Goal: Contribute content: Add original content to the website for others to see

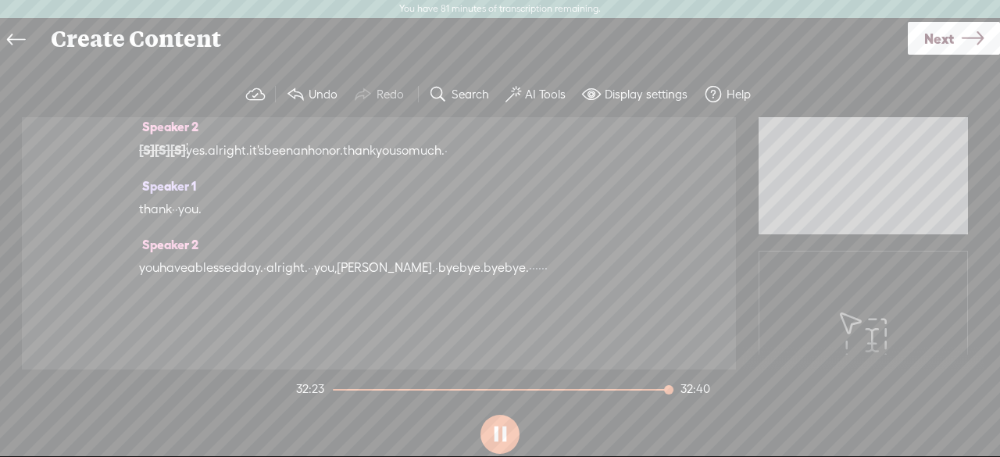
scroll to position [14317, 0]
drag, startPoint x: 138, startPoint y: 185, endPoint x: 406, endPoint y: 288, distance: 286.5
click at [406, 288] on div "Speaker 0 [S] · · · · · · · · · · · · · · · · · · · · · · · · · · · · · · · · ·…" at bounding box center [379, 243] width 714 height 252
drag, startPoint x: 439, startPoint y: 315, endPoint x: 255, endPoint y: 274, distance: 188.9
click at [255, 115] on div "Speaker 2 thank you. · that would be wonderful. and i'm excited · to · dive int…" at bounding box center [379, 74] width 480 height 82
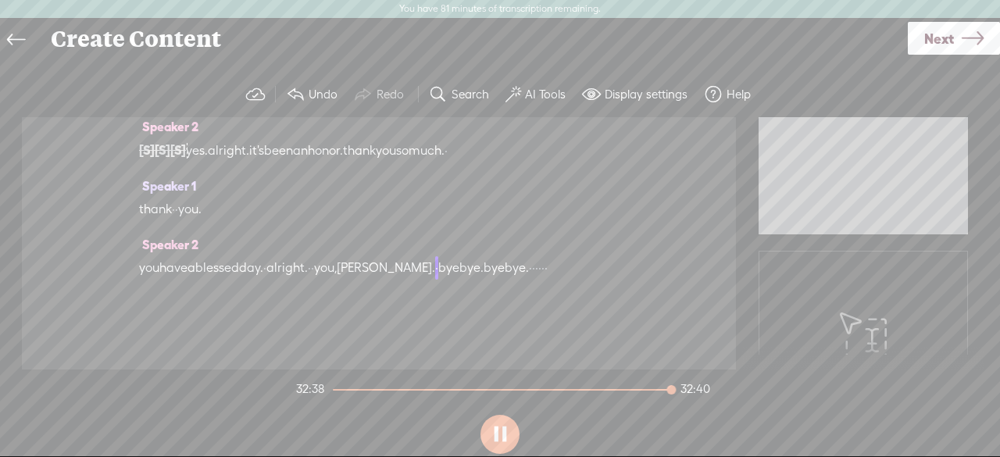
click at [326, 103] on span at bounding box center [310, 91] width 31 height 23
click at [502, 434] on button at bounding box center [500, 434] width 39 height 39
drag, startPoint x: 433, startPoint y: 316, endPoint x: 137, endPoint y: 184, distance: 324.6
click at [137, 184] on div "Speaker 0 [S] · · · · · · · · · · · · · · · · · · · · · · · · · · · · · · · · ·…" at bounding box center [379, 243] width 714 height 252
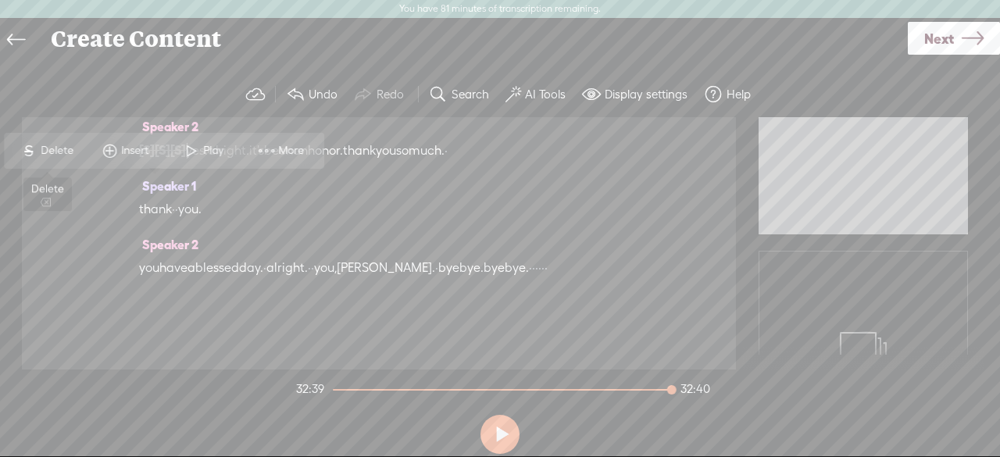
click at [61, 148] on span "Delete" at bounding box center [59, 151] width 37 height 16
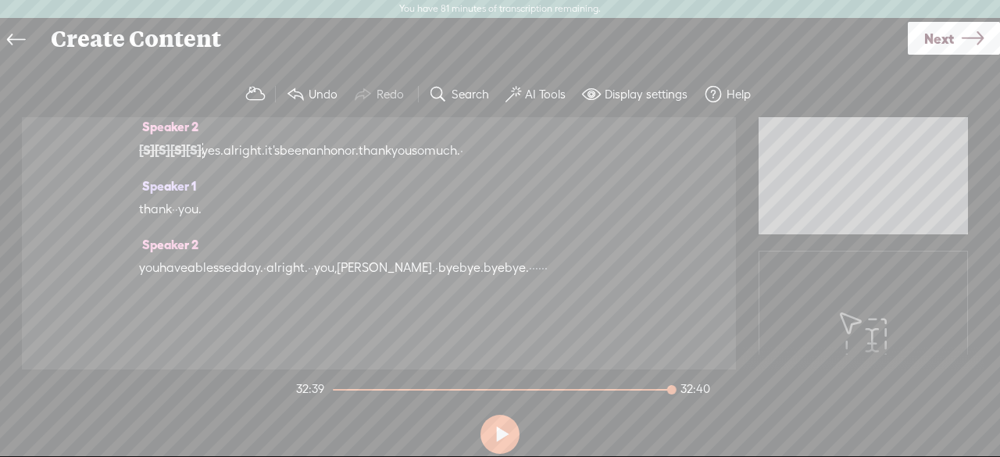
drag, startPoint x: 292, startPoint y: 188, endPoint x: 224, endPoint y: 184, distance: 68.1
click at [224, 163] on div "[S] well, thank you. and i would like to offer you · if you would ever · like t…" at bounding box center [379, 150] width 480 height 24
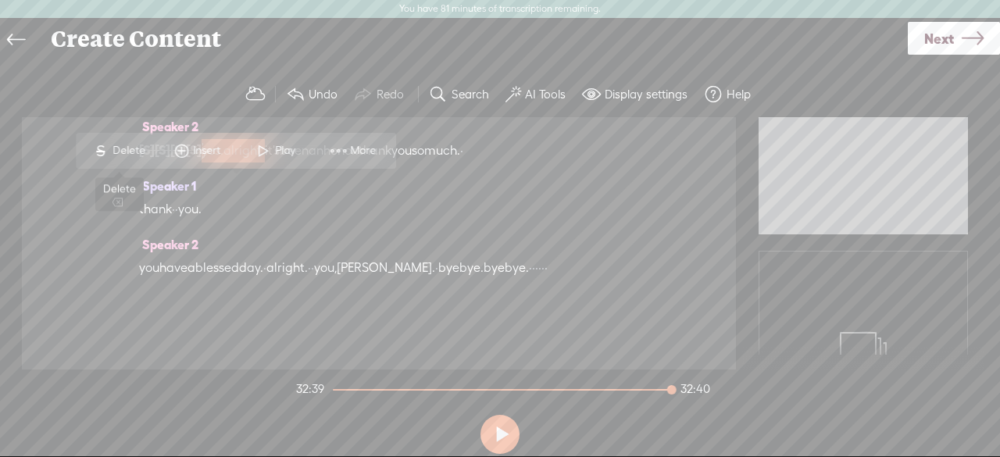
click at [133, 159] on span "S Delete" at bounding box center [119, 151] width 78 height 28
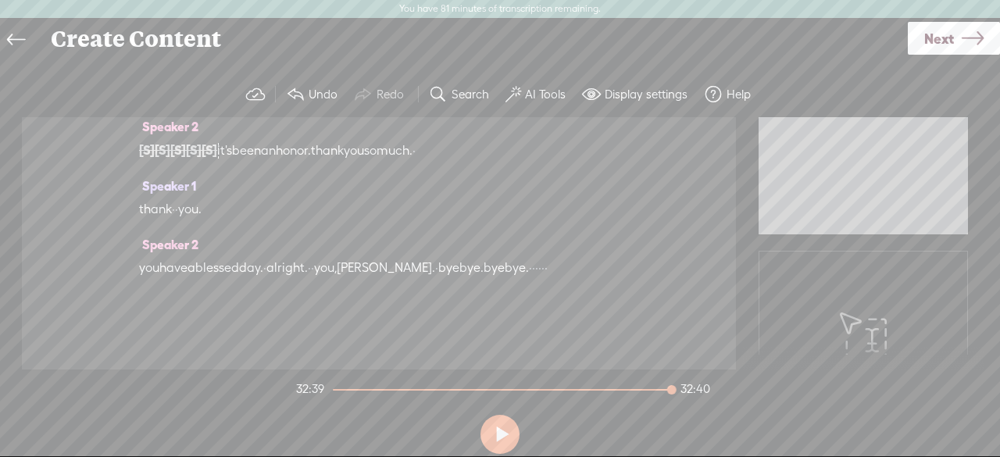
scroll to position [11263, 0]
click at [584, 392] on section "32:39 32:40" at bounding box center [503, 389] width 420 height 39
click at [589, 389] on div at bounding box center [502, 390] width 339 height 2
click at [502, 435] on button at bounding box center [500, 434] width 39 height 39
click at [611, 390] on div at bounding box center [599, 392] width 36 height 36
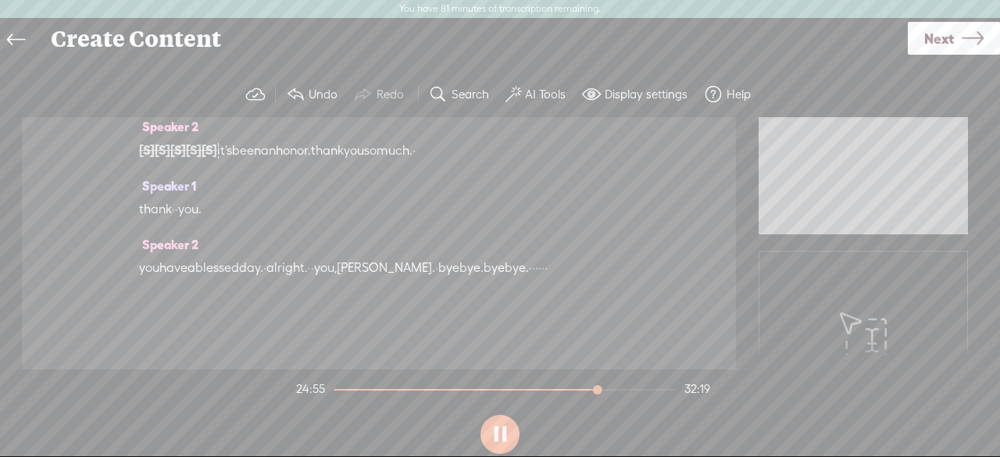
click at [616, 390] on div at bounding box center [599, 392] width 36 height 36
drag, startPoint x: 599, startPoint y: 391, endPoint x: 624, endPoint y: 390, distance: 25.0
click at [624, 390] on div at bounding box center [621, 392] width 36 height 36
click at [624, 390] on div at bounding box center [624, 392] width 36 height 36
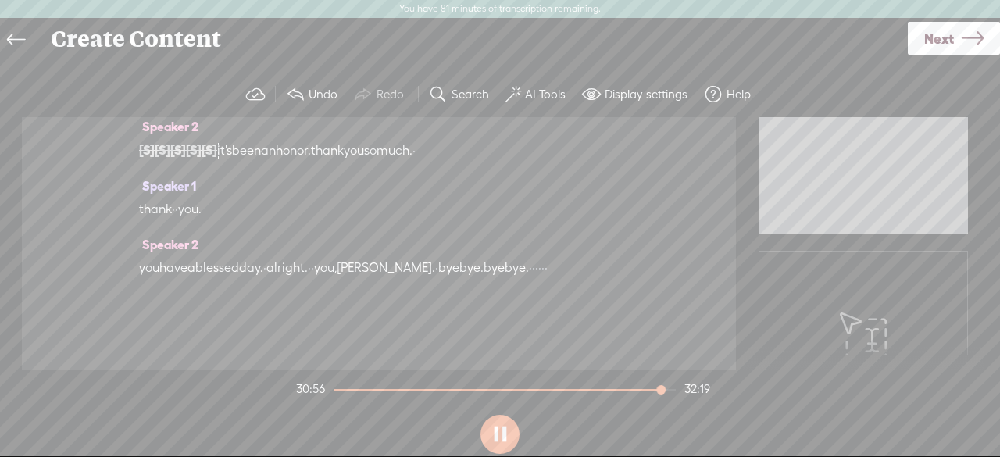
click at [494, 442] on button at bounding box center [500, 434] width 39 height 39
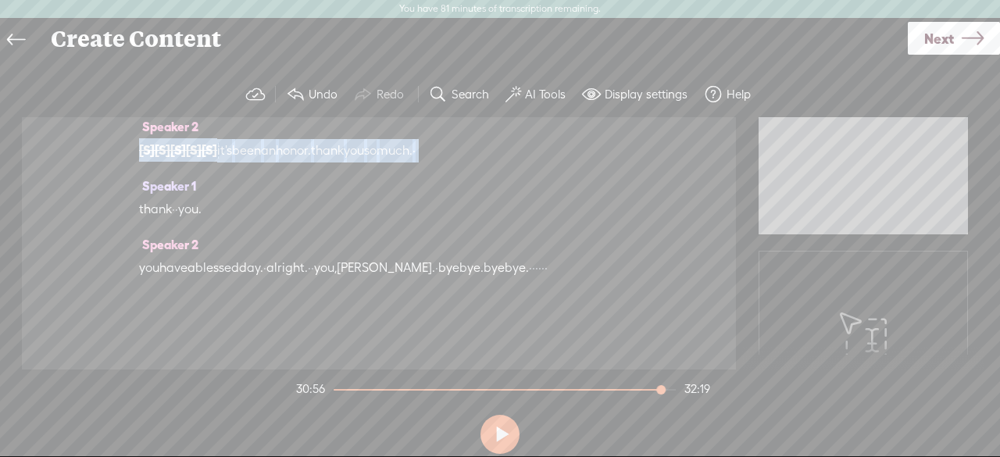
drag, startPoint x: 159, startPoint y: 277, endPoint x: 519, endPoint y: 171, distance: 374.6
click at [519, 171] on div "Speaker 0 [S] · · · · · · · · · · · · · · · · · · · · · · · · · · · · · · · · ·…" at bounding box center [379, 243] width 714 height 252
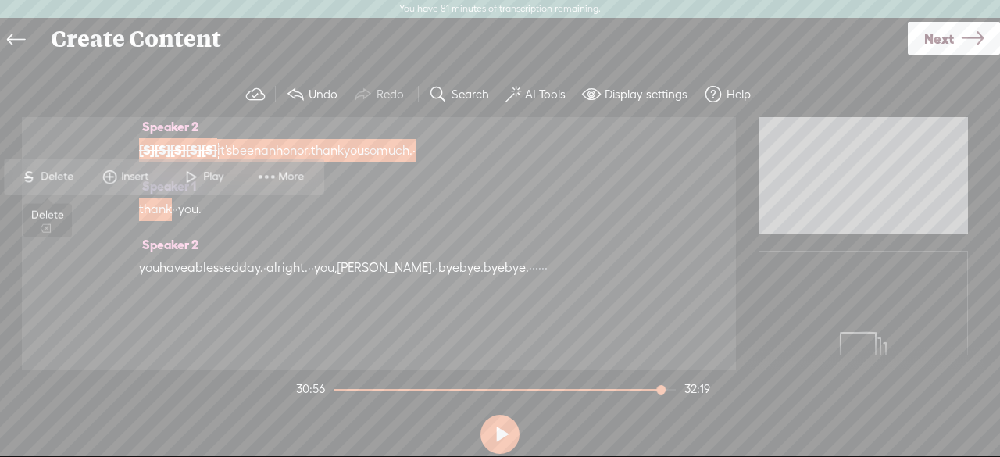
click at [55, 182] on span "Delete" at bounding box center [59, 177] width 37 height 16
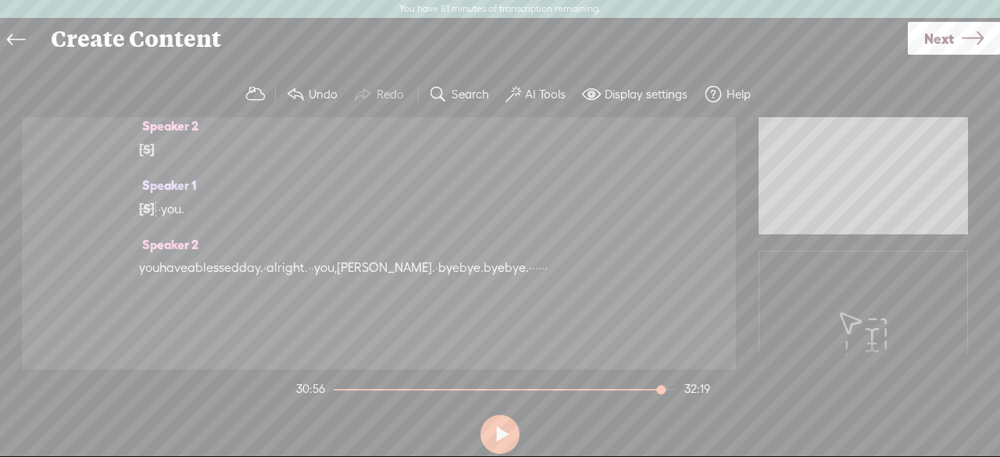
scroll to position [13733, 0]
drag, startPoint x: 214, startPoint y: 184, endPoint x: 156, endPoint y: 183, distance: 58.6
click at [156, 197] on div "[S] i just wanna say thank you. like, again, like, heart to heart · because · t…" at bounding box center [379, 209] width 480 height 24
drag, startPoint x: 162, startPoint y: 190, endPoint x: 213, endPoint y: 191, distance: 50.8
click at [213, 197] on div "[S] i just wanna say thank you. like, again, like, heart to heart · because · t…" at bounding box center [379, 209] width 480 height 24
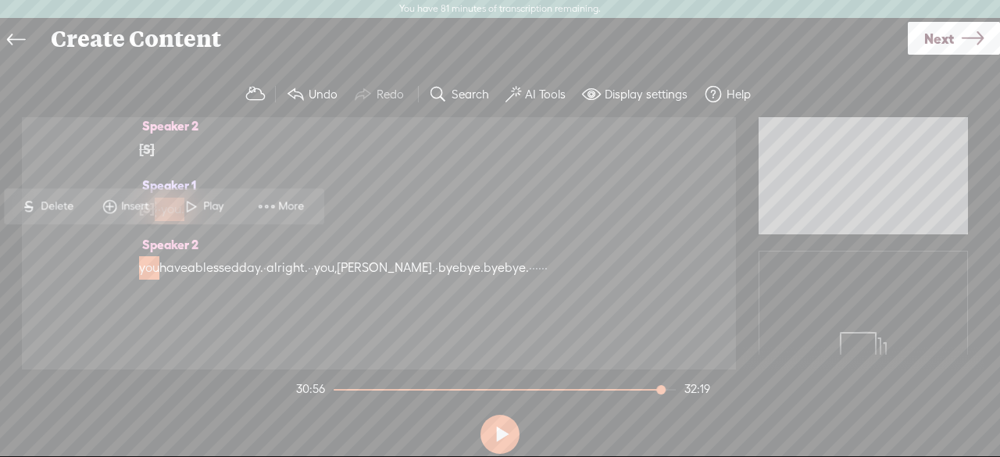
click at [274, 173] on div "Speaker 1 [S] i just wanna say thank you. like, again, like, heart to heart · b…" at bounding box center [379, 202] width 480 height 59
click at [60, 199] on span "Delete" at bounding box center [59, 206] width 37 height 16
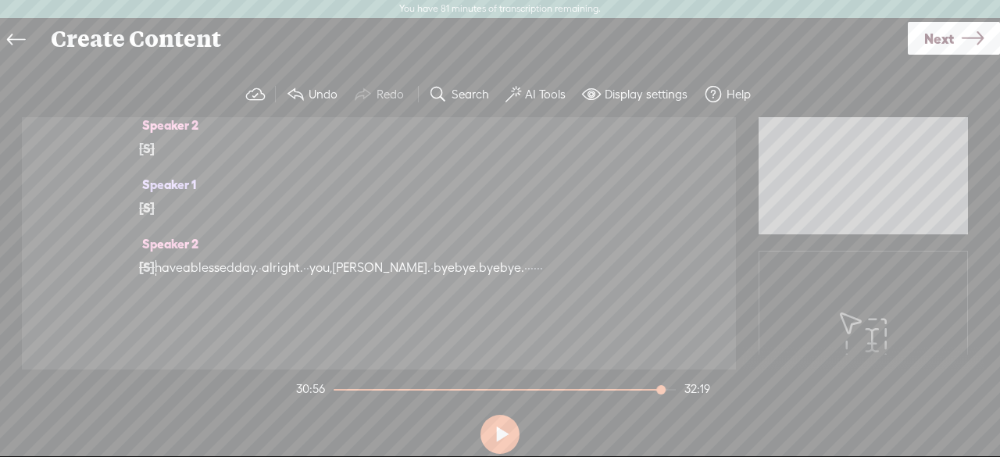
scroll to position [13496, 0]
click at [358, 113] on div "Speaker 1 and yours as well, · [PERSON_NAME], · and i bow to you for doing this…" at bounding box center [379, 72] width 480 height 82
click at [288, 78] on span "[PERSON_NAME]," at bounding box center [283, 66] width 98 height 23
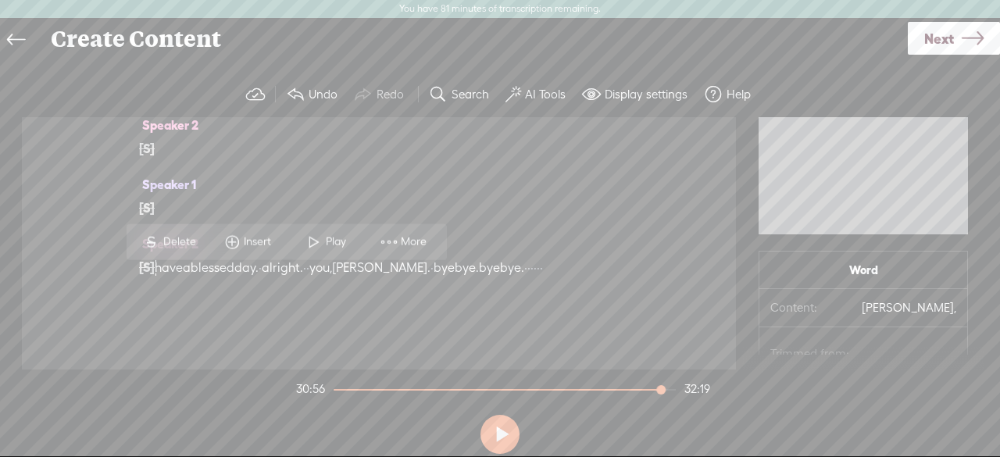
click at [502, 434] on button at bounding box center [500, 434] width 39 height 39
click at [338, 243] on span "Play" at bounding box center [338, 242] width 24 height 16
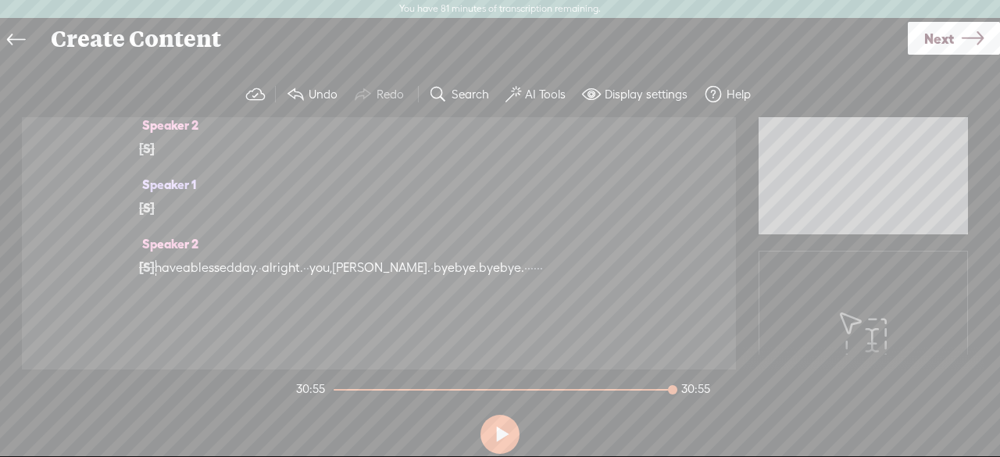
click at [367, 102] on span "world." at bounding box center [349, 89] width 36 height 23
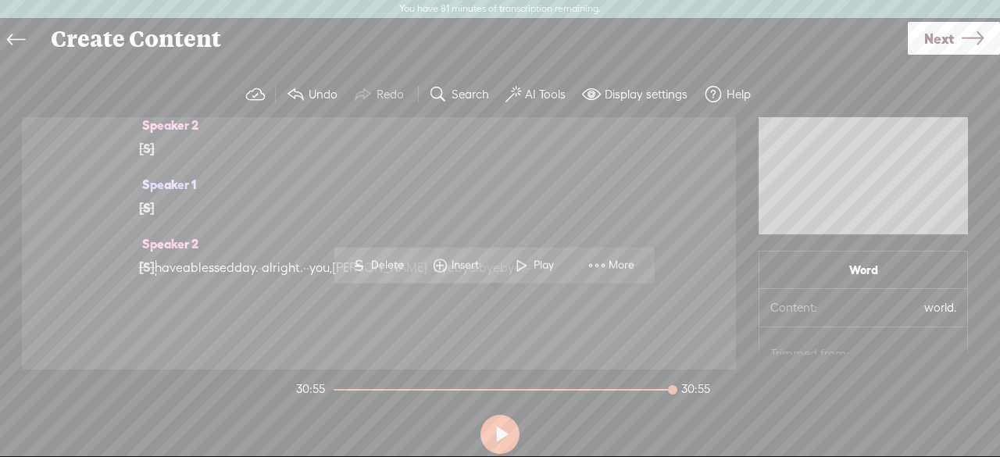
click at [542, 274] on span "Play" at bounding box center [534, 265] width 78 height 28
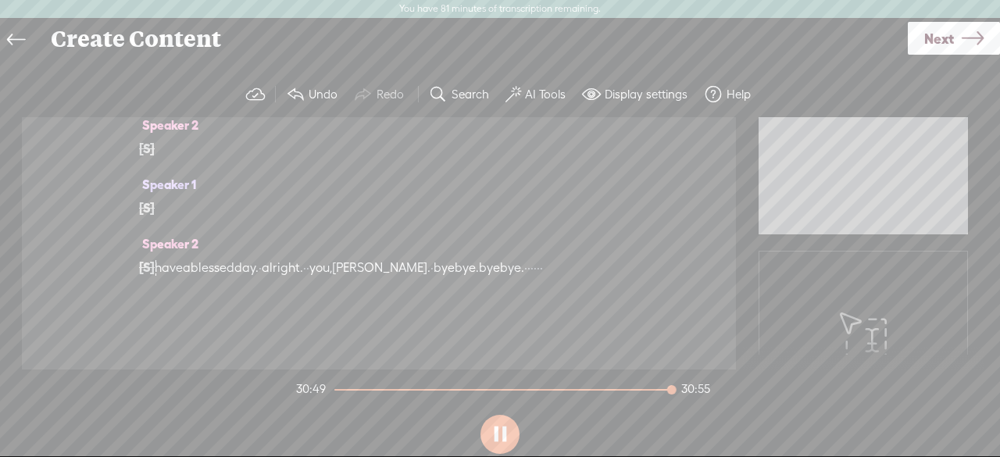
click at [518, 78] on span "work" at bounding box center [504, 66] width 28 height 23
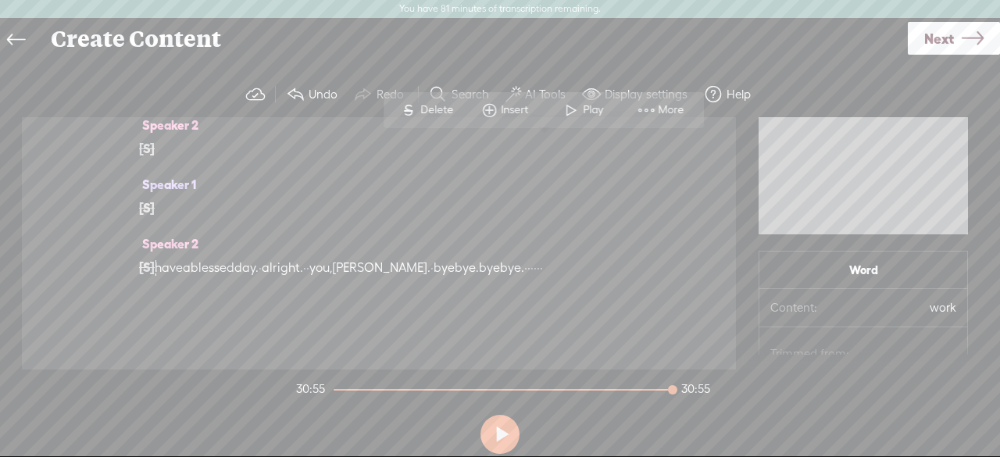
scroll to position [13652, 0]
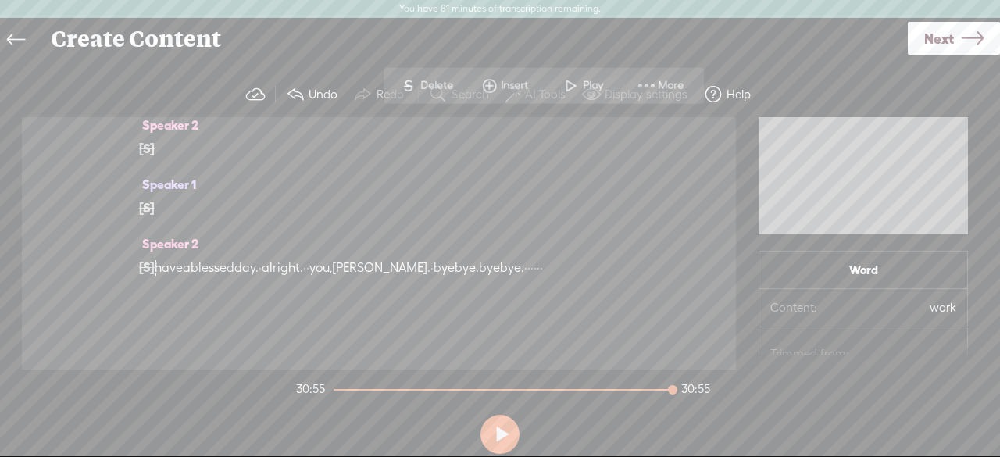
click at [153, 279] on div at bounding box center [147, 267] width 16 height 23
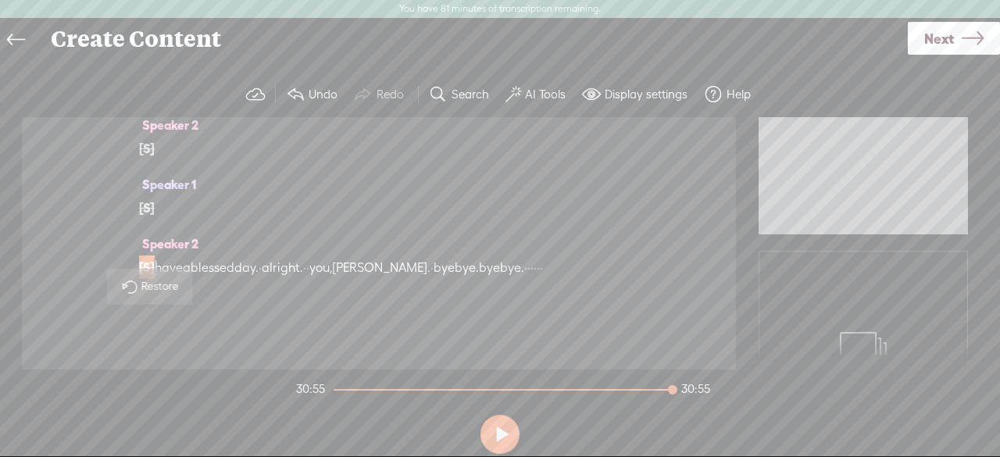
click at [159, 287] on span "Restore" at bounding box center [161, 287] width 41 height 16
click at [152, 216] on span "[S]" at bounding box center [147, 209] width 16 height 14
click at [164, 227] on span "Restore" at bounding box center [161, 228] width 41 height 16
drag, startPoint x: 563, startPoint y: 234, endPoint x: 409, endPoint y: 230, distance: 153.2
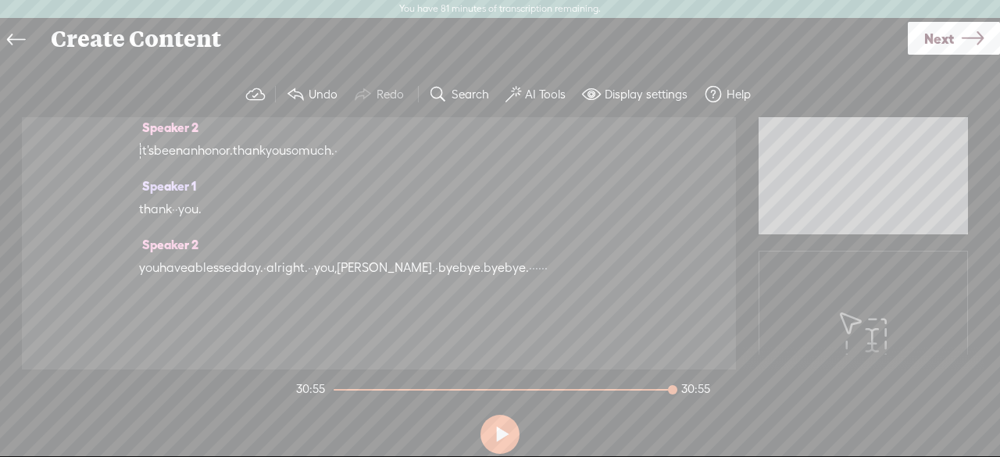
drag, startPoint x: 565, startPoint y: 229, endPoint x: 491, endPoint y: 226, distance: 74.3
drag, startPoint x: 547, startPoint y: 229, endPoint x: 161, endPoint y: 209, distance: 386.6
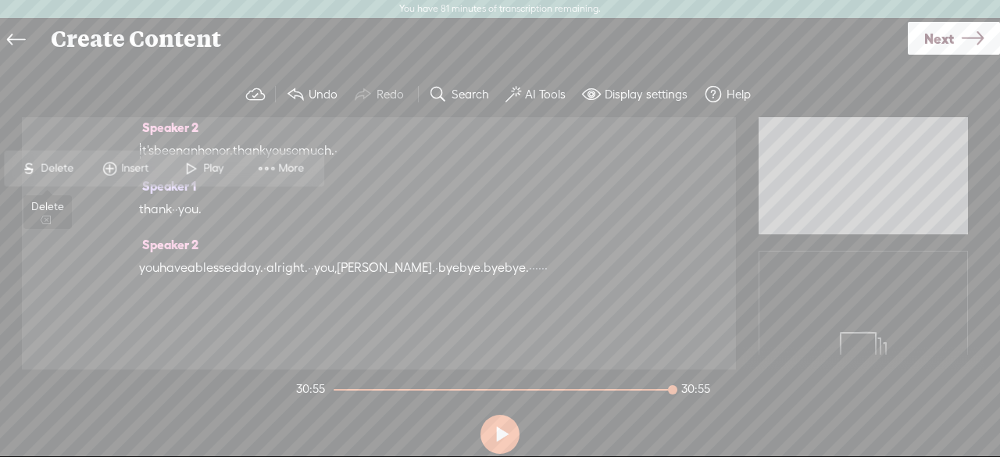
click at [52, 166] on span "Delete" at bounding box center [59, 169] width 37 height 16
click at [159, 163] on span "Restore" at bounding box center [161, 169] width 41 height 16
drag, startPoint x: 342, startPoint y: 206, endPoint x: 390, endPoint y: 243, distance: 60.2
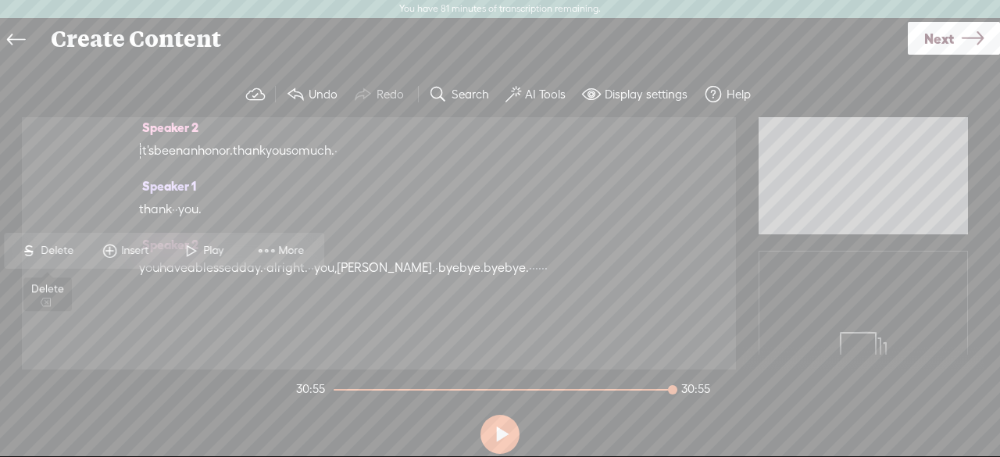
click at [45, 246] on span "Delete" at bounding box center [59, 251] width 37 height 16
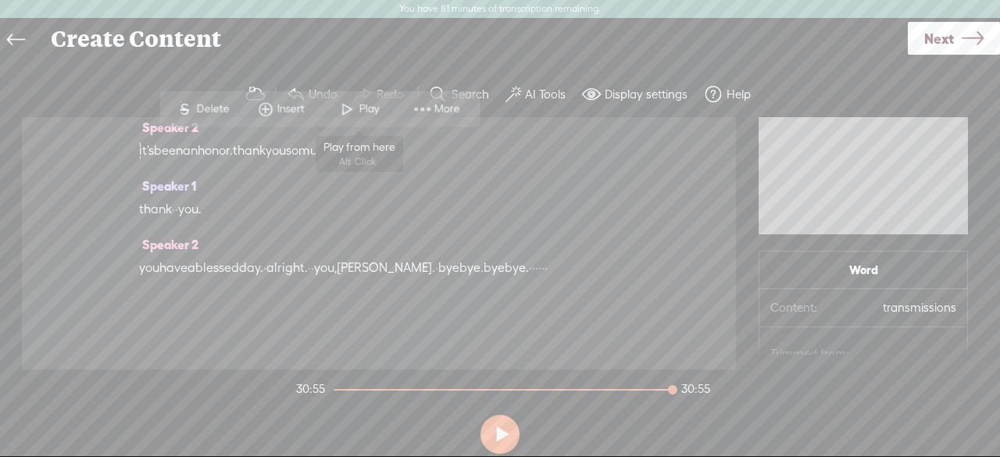
click at [366, 115] on span "Play" at bounding box center [371, 110] width 24 height 16
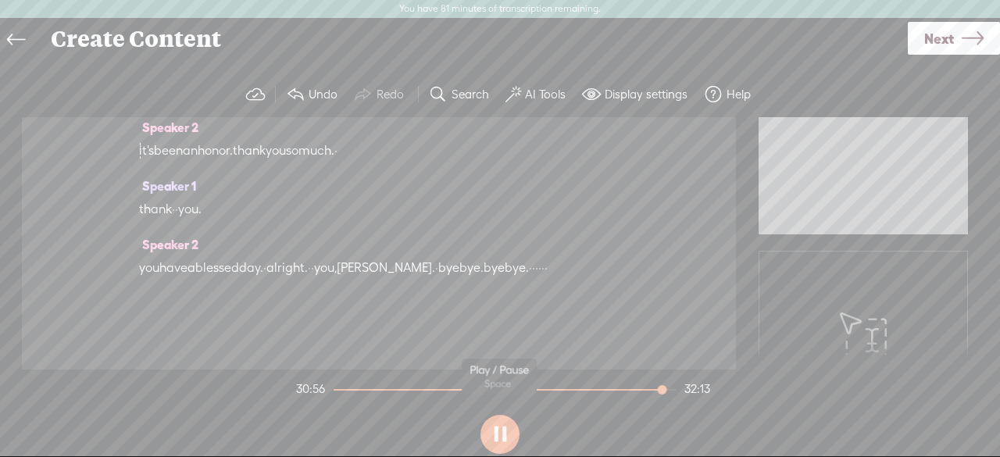
click at [499, 437] on button at bounding box center [500, 434] width 39 height 39
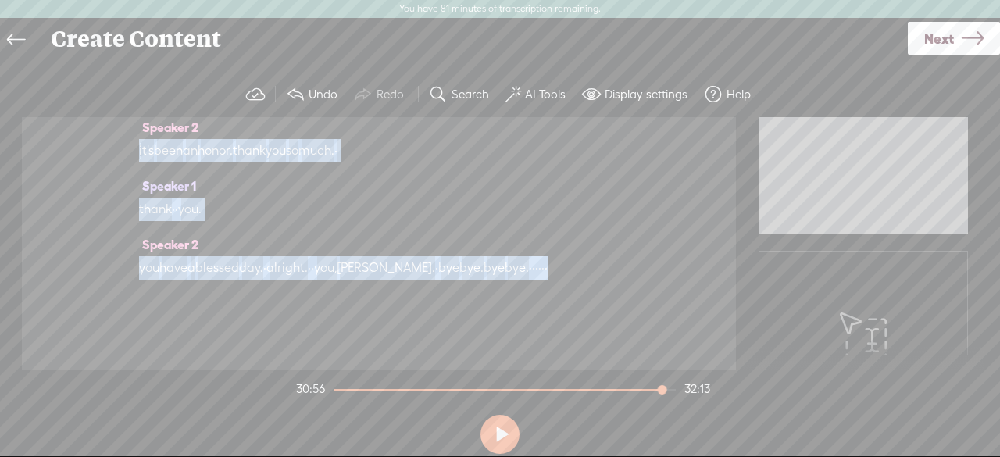
scroll to position [14510, 0]
drag, startPoint x: 141, startPoint y: 324, endPoint x: 622, endPoint y: 266, distance: 484.9
click at [622, 266] on div "Speaker 0 [S] · · · · · · · · · · · · · · · · · · · · · · · · · · · · · · · · ·…" at bounding box center [379, 243] width 714 height 252
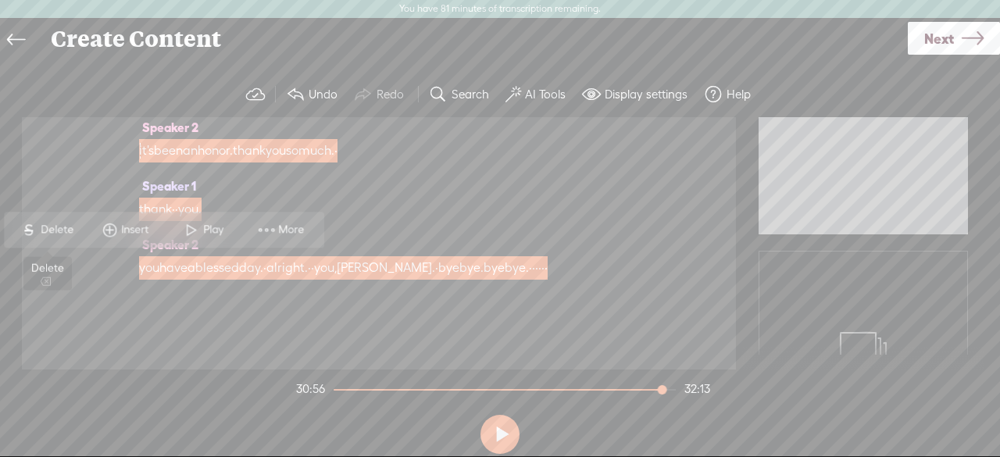
click at [49, 231] on span "Delete" at bounding box center [59, 230] width 37 height 16
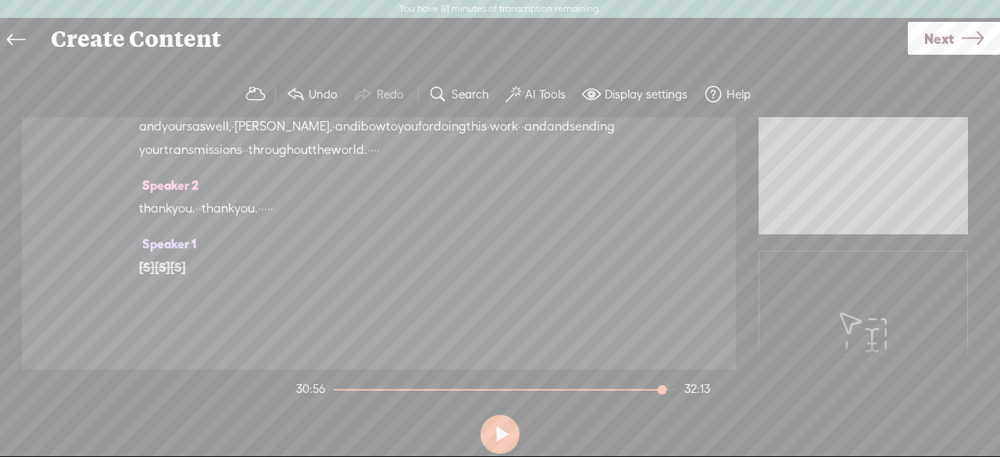
scroll to position [13650, 0]
drag, startPoint x: 320, startPoint y: 209, endPoint x: 347, endPoint y: 215, distance: 27.1
click at [347, 215] on div "thank you. · · thank you. · · · · ·" at bounding box center [379, 208] width 480 height 23
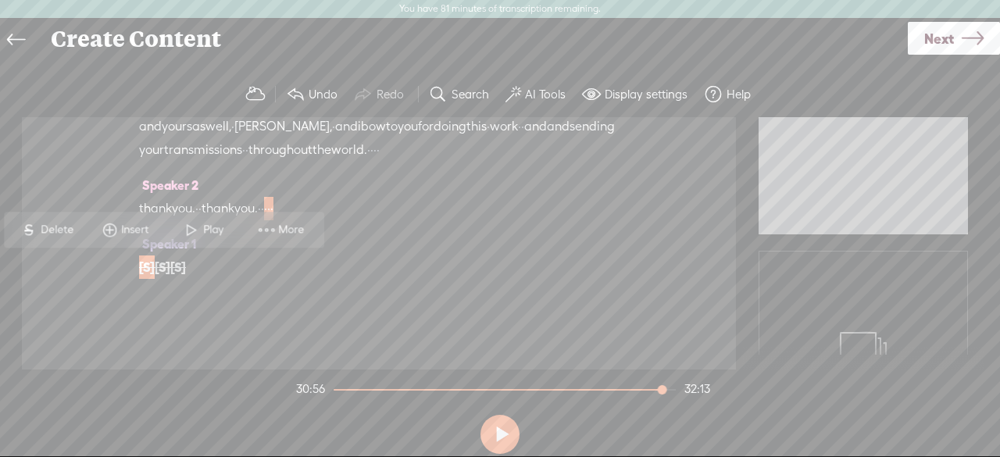
click at [29, 226] on span "S" at bounding box center [28, 230] width 23 height 28
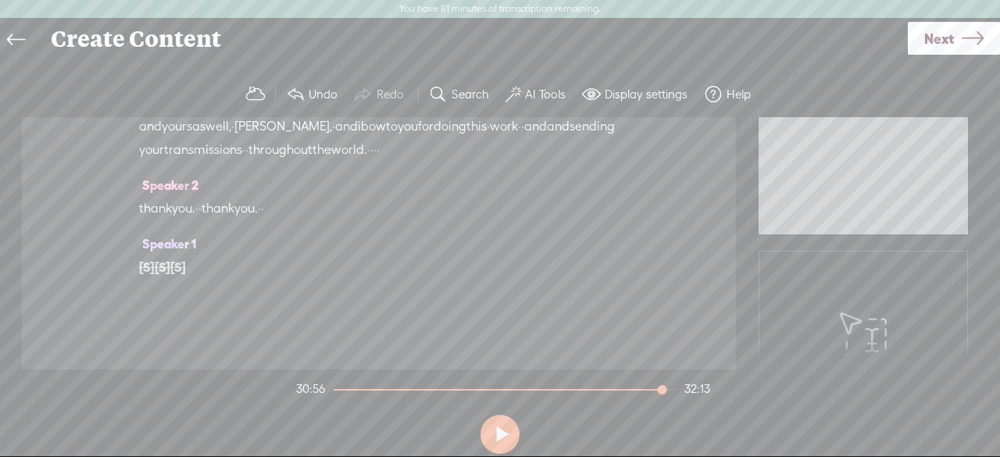
click at [242, 151] on span "transmissions" at bounding box center [203, 149] width 78 height 23
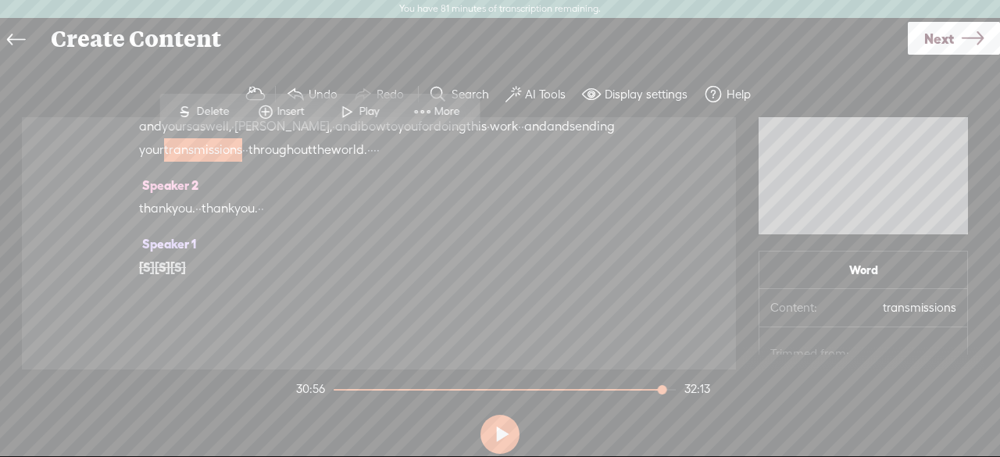
click at [364, 112] on span "Play" at bounding box center [371, 112] width 24 height 16
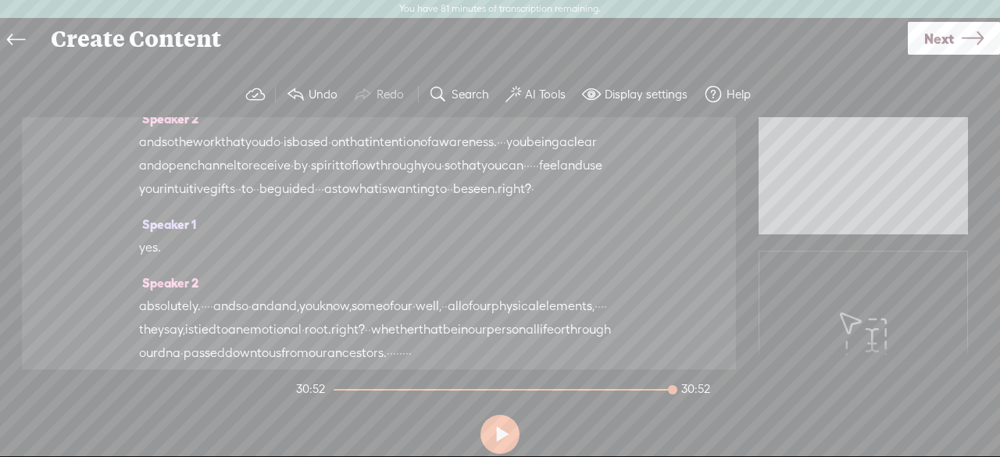
scroll to position [0, 0]
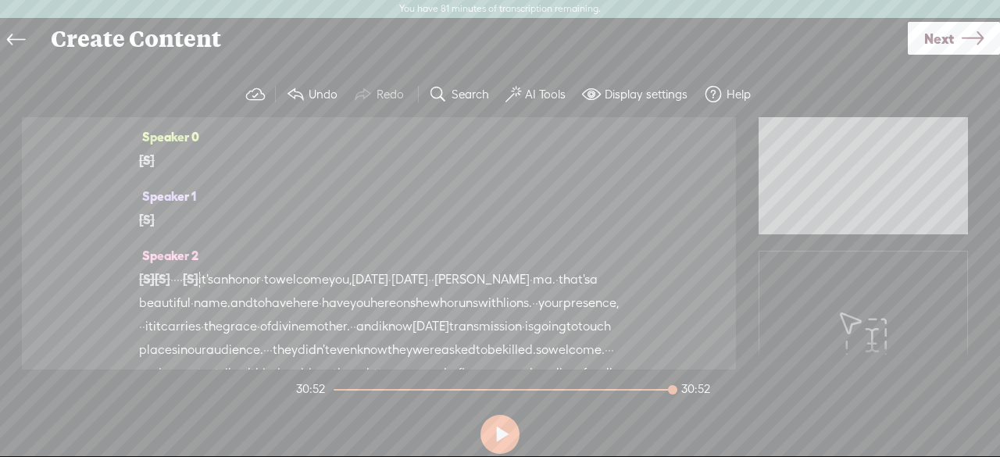
click at [213, 280] on span "it's" at bounding box center [205, 279] width 15 height 23
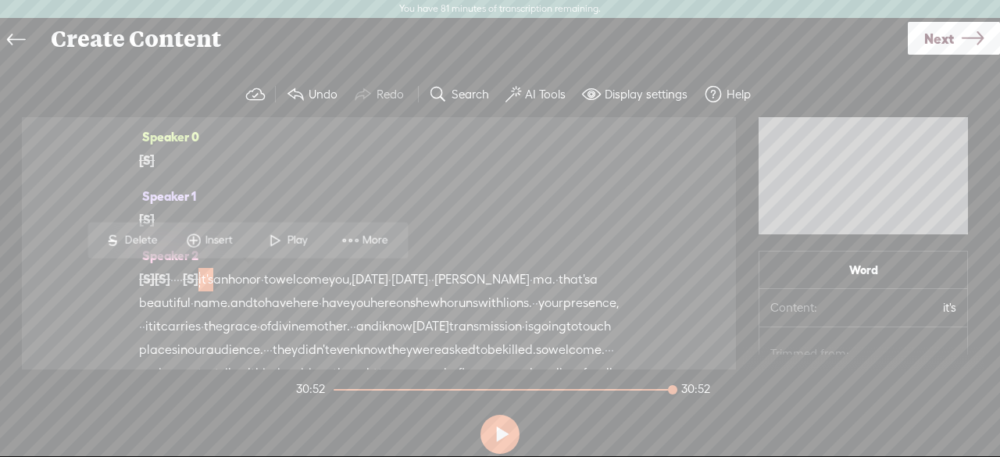
click at [308, 238] on span "Play" at bounding box center [299, 241] width 24 height 16
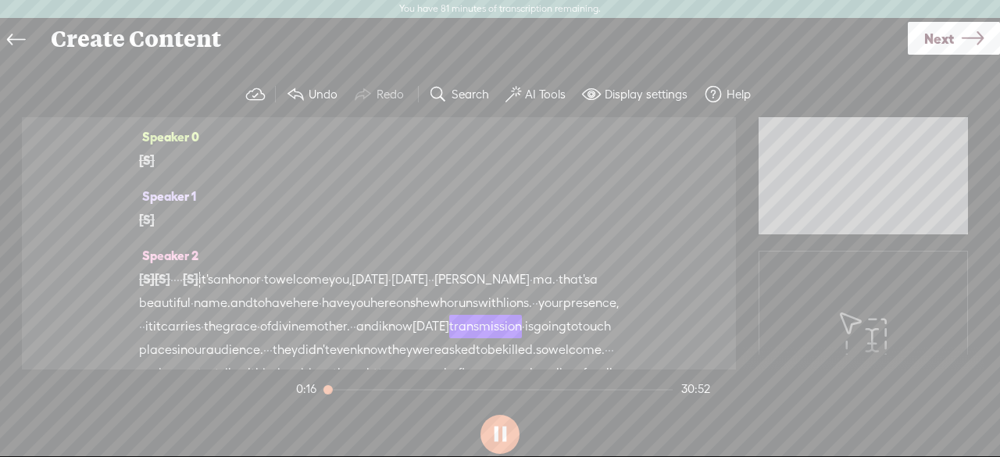
click at [170, 277] on span "[S]" at bounding box center [163, 279] width 16 height 14
click at [409, 188] on div "Speaker 1 [S] · · · · · good morning. · · · · · oh, good morning. how are you? …" at bounding box center [379, 213] width 480 height 59
click at [939, 38] on span "Next" at bounding box center [939, 39] width 30 height 40
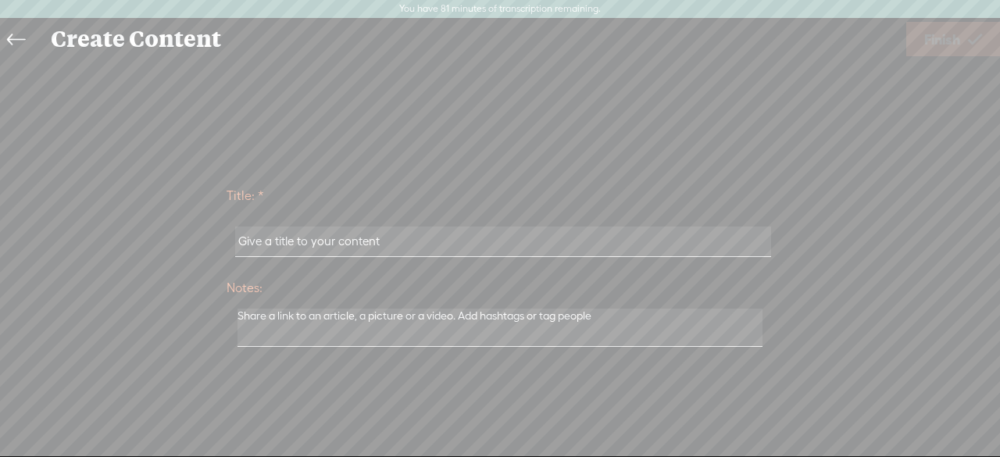
click at [502, 246] on input "text" at bounding box center [502, 242] width 535 height 30
click at [13, 40] on icon at bounding box center [16, 40] width 18 height 35
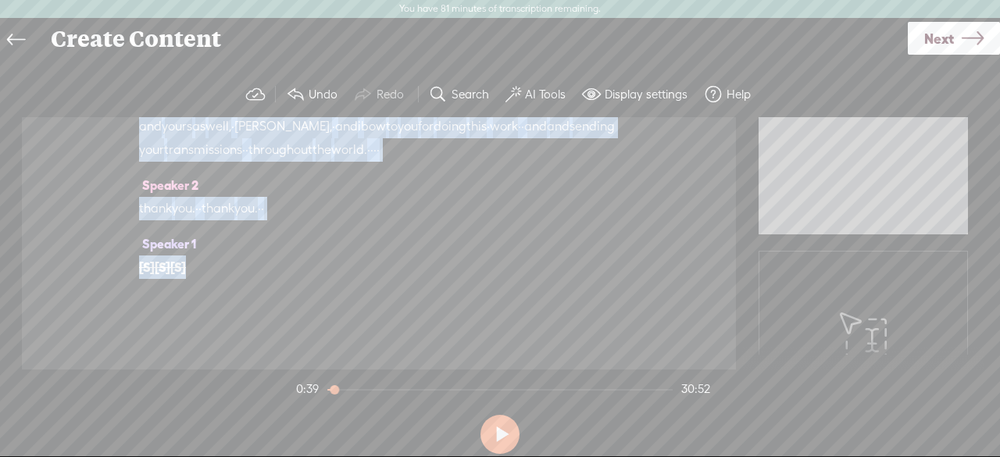
scroll to position [13651, 0]
drag, startPoint x: 241, startPoint y: 276, endPoint x: 699, endPoint y: 402, distance: 475.1
click at [699, 402] on div "Trebble audio editor works best with Google Chrome or Firefox. Please switch yo…" at bounding box center [500, 266] width 969 height 388
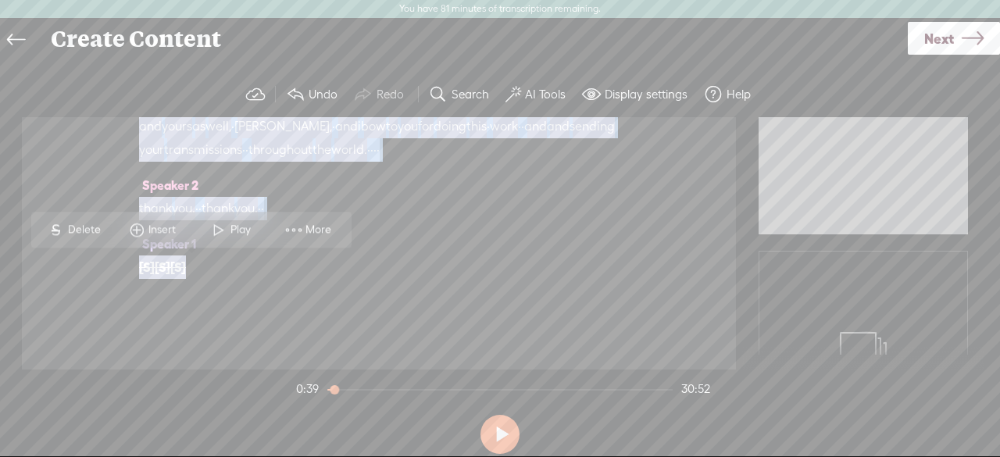
scroll to position [13650, 0]
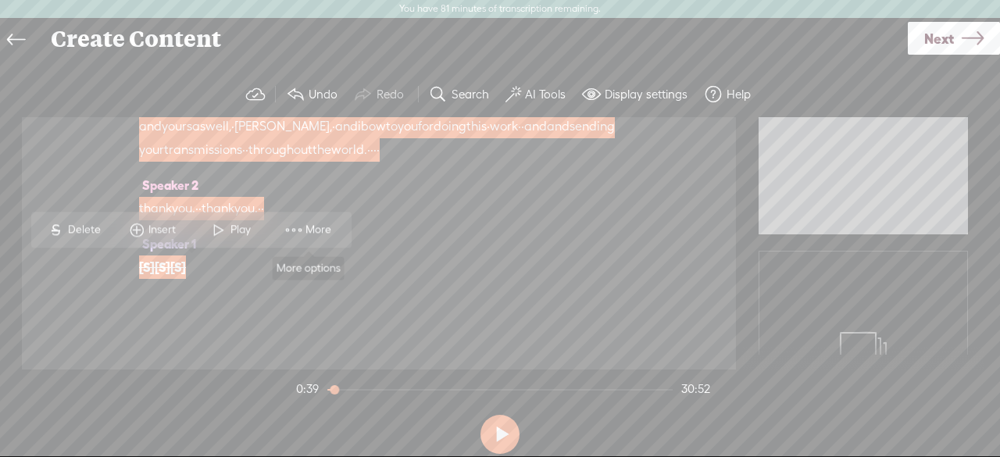
click at [313, 239] on span "More" at bounding box center [309, 230] width 78 height 28
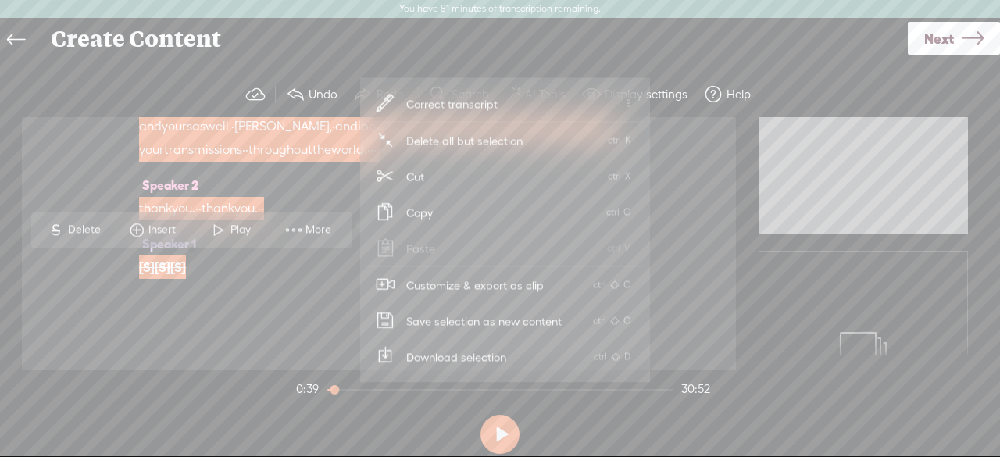
click at [477, 215] on link "Copy ctrl + C" at bounding box center [505, 212] width 274 height 36
